Goal: Task Accomplishment & Management: Manage account settings

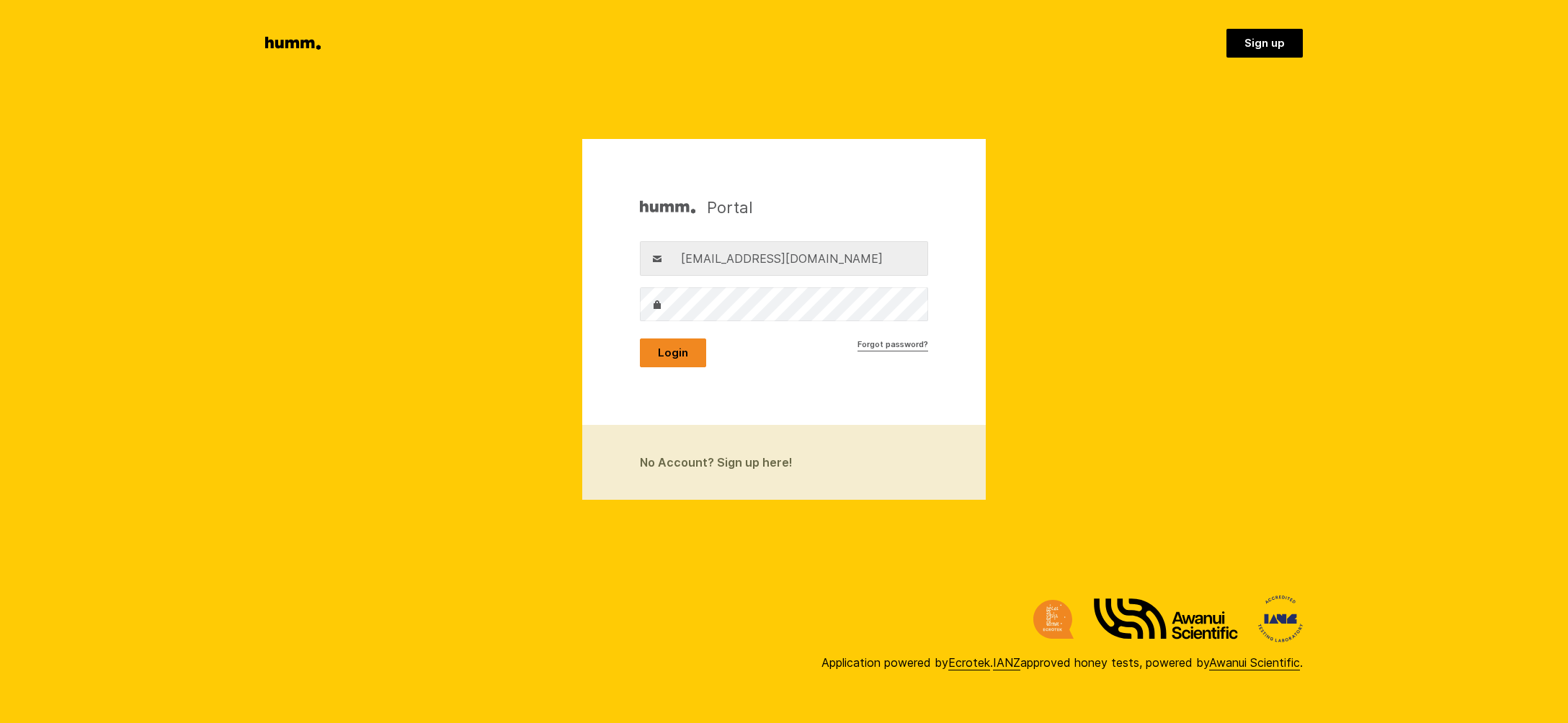
click at [678, 351] on button "Login" at bounding box center [673, 353] width 67 height 29
click at [662, 352] on button "Login" at bounding box center [673, 353] width 67 height 29
